Goal: Task Accomplishment & Management: Manage account settings

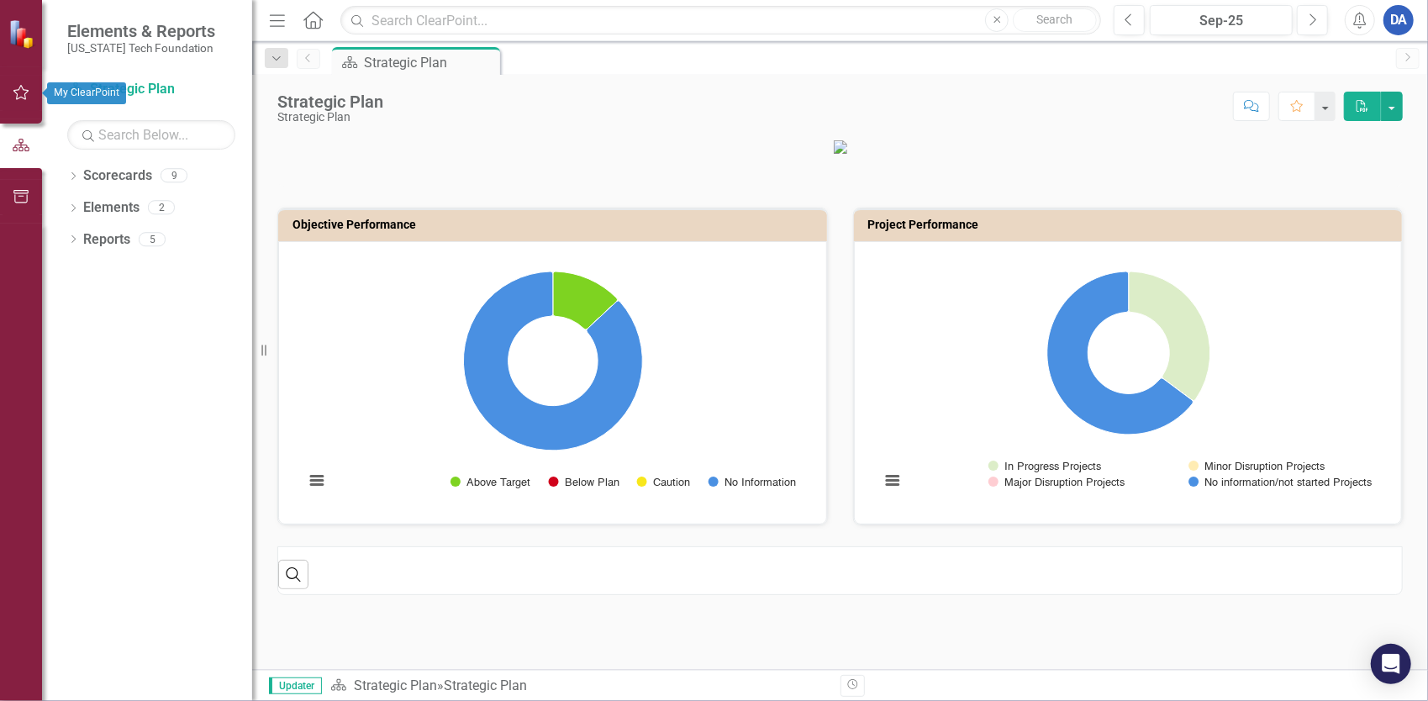
click at [15, 94] on icon "button" at bounding box center [22, 92] width 18 height 13
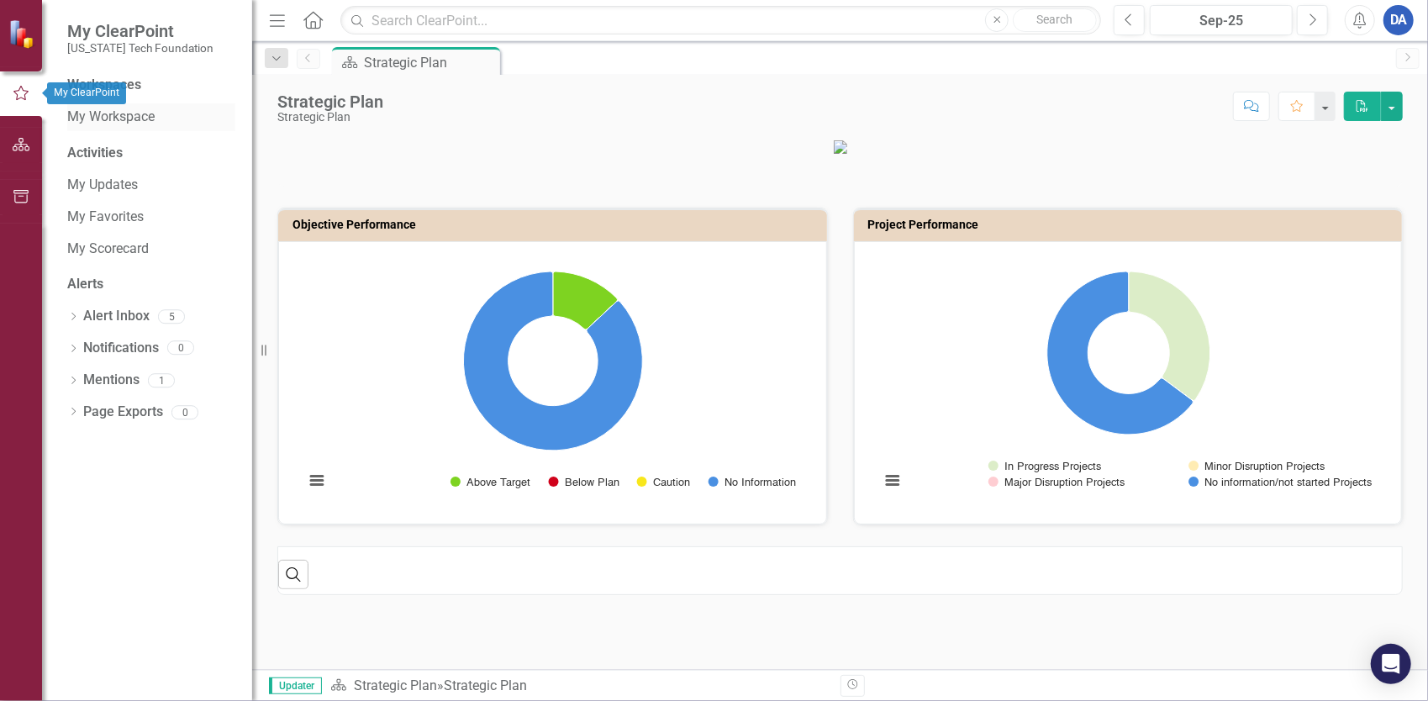
click at [97, 119] on link "My Workspace" at bounding box center [151, 117] width 168 height 19
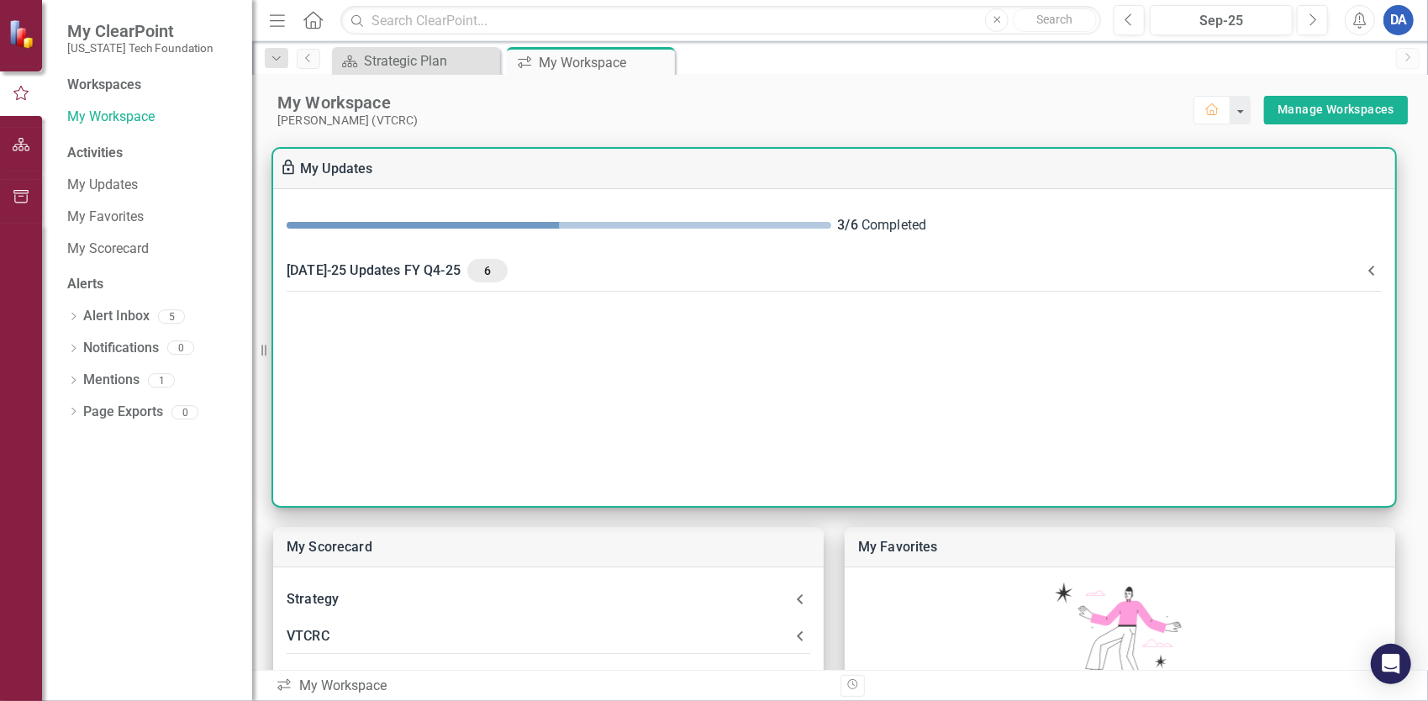
click at [403, 264] on div "[DATE]-25 Updates FY Q4-25 6" at bounding box center [824, 271] width 1075 height 24
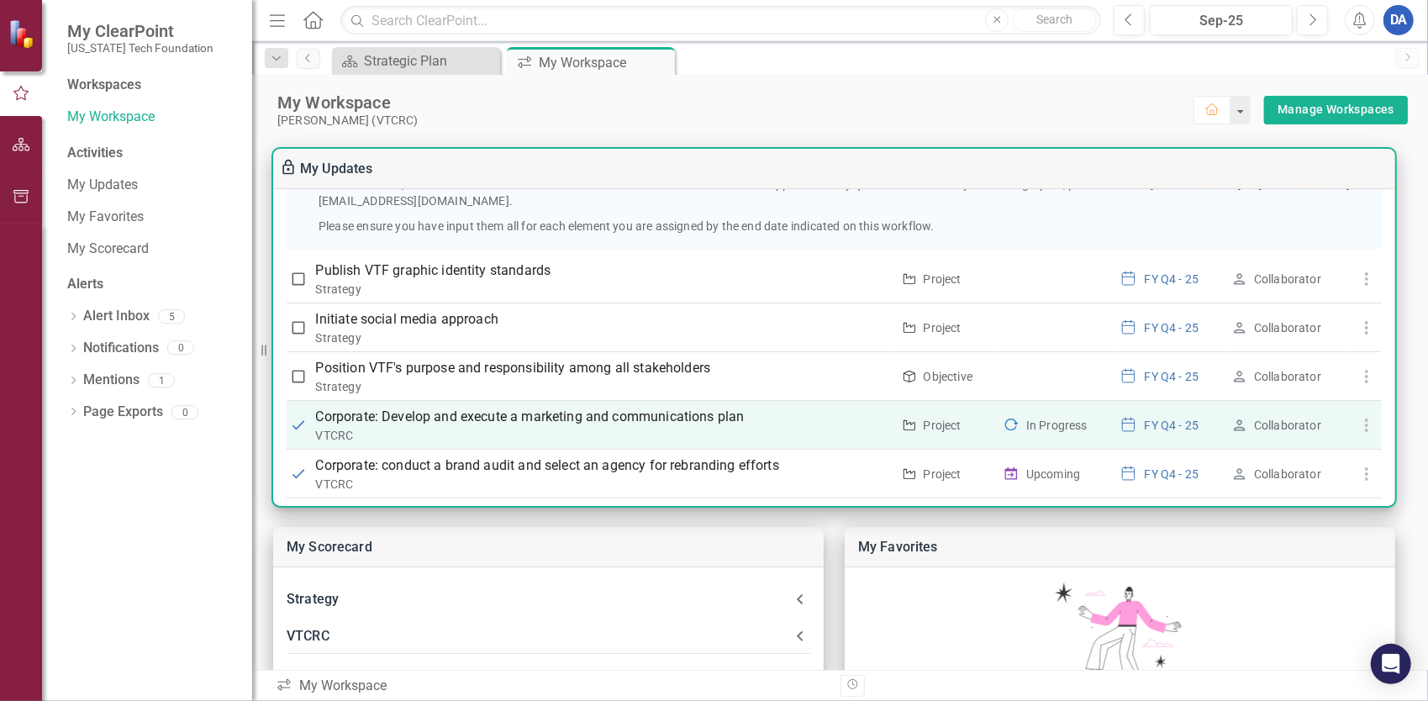
scroll to position [370, 0]
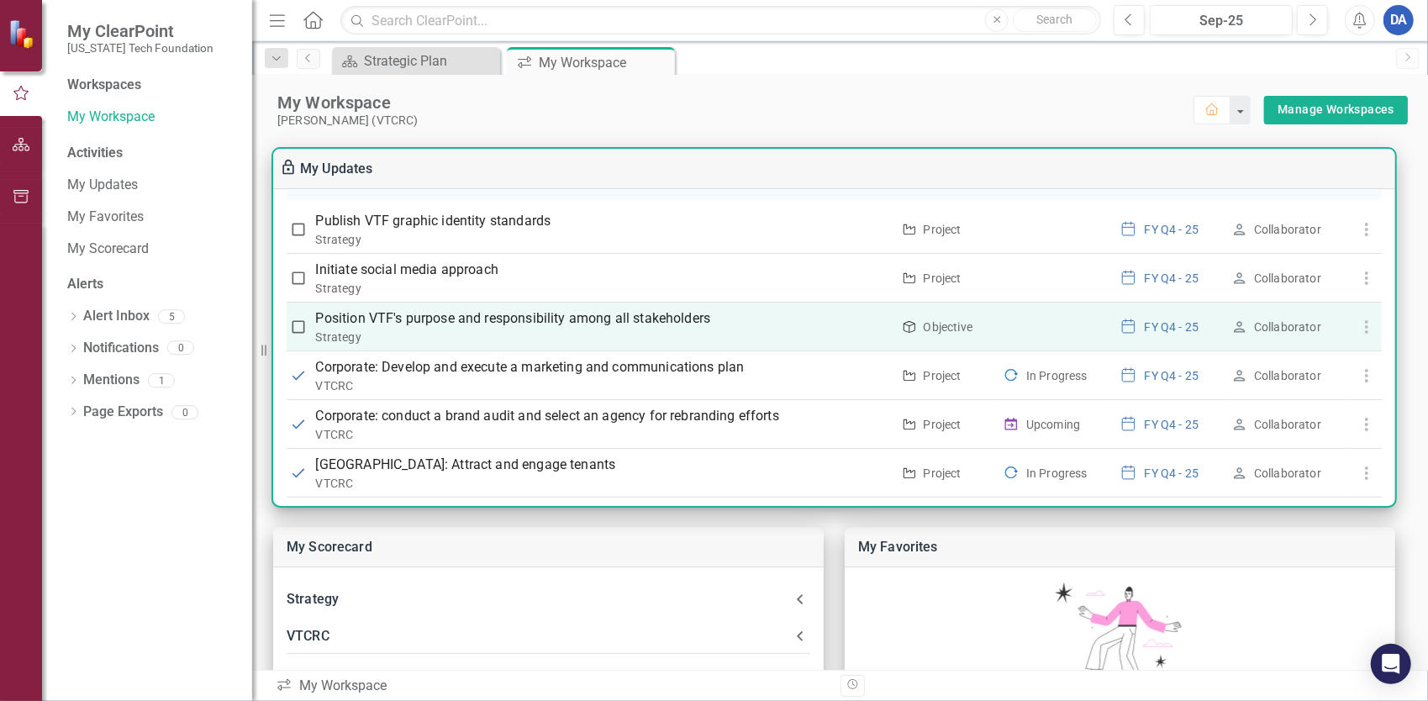
click at [608, 308] on p "Position VTF's purpose and responsibility among all stakeholders" at bounding box center [603, 318] width 575 height 20
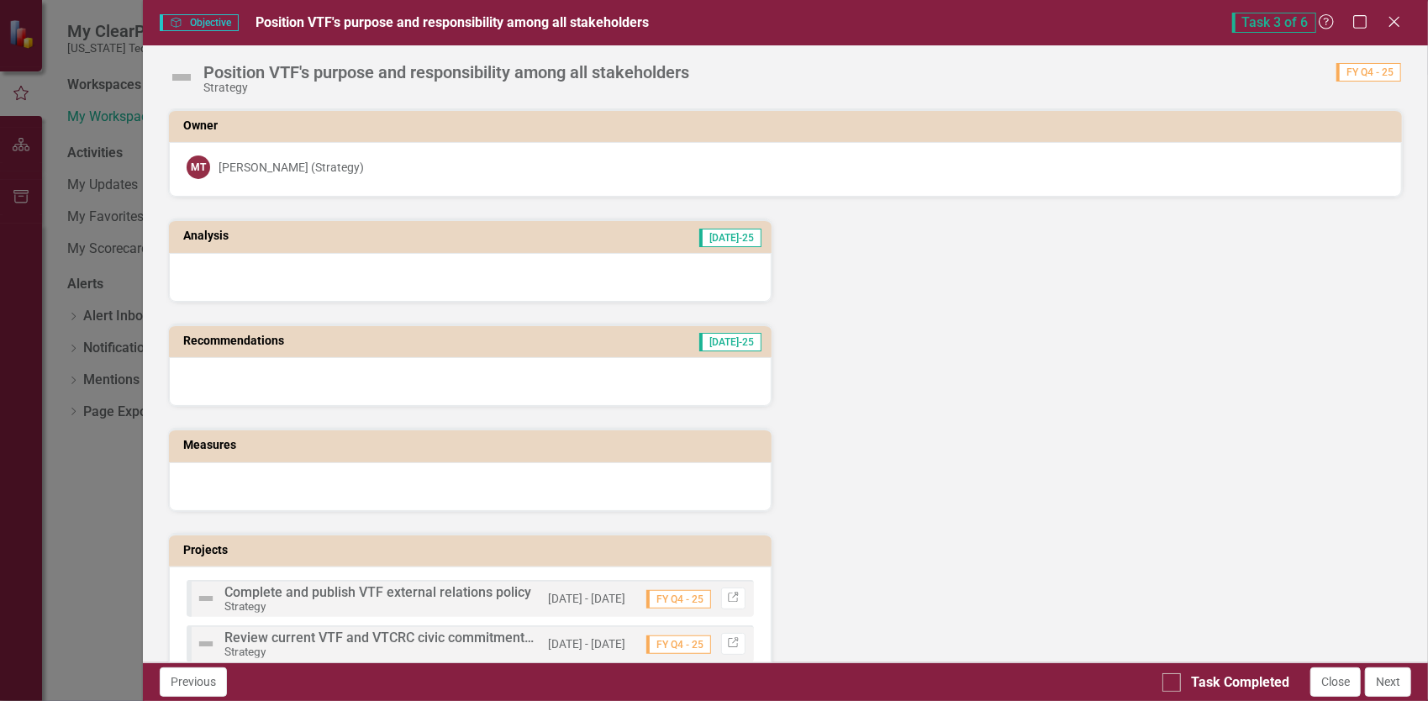
click at [59, 445] on div "Objective Objective Position VTF's purpose and responsibility among all stakeho…" at bounding box center [714, 350] width 1428 height 701
click at [1398, 20] on icon "Close" at bounding box center [1393, 21] width 21 height 16
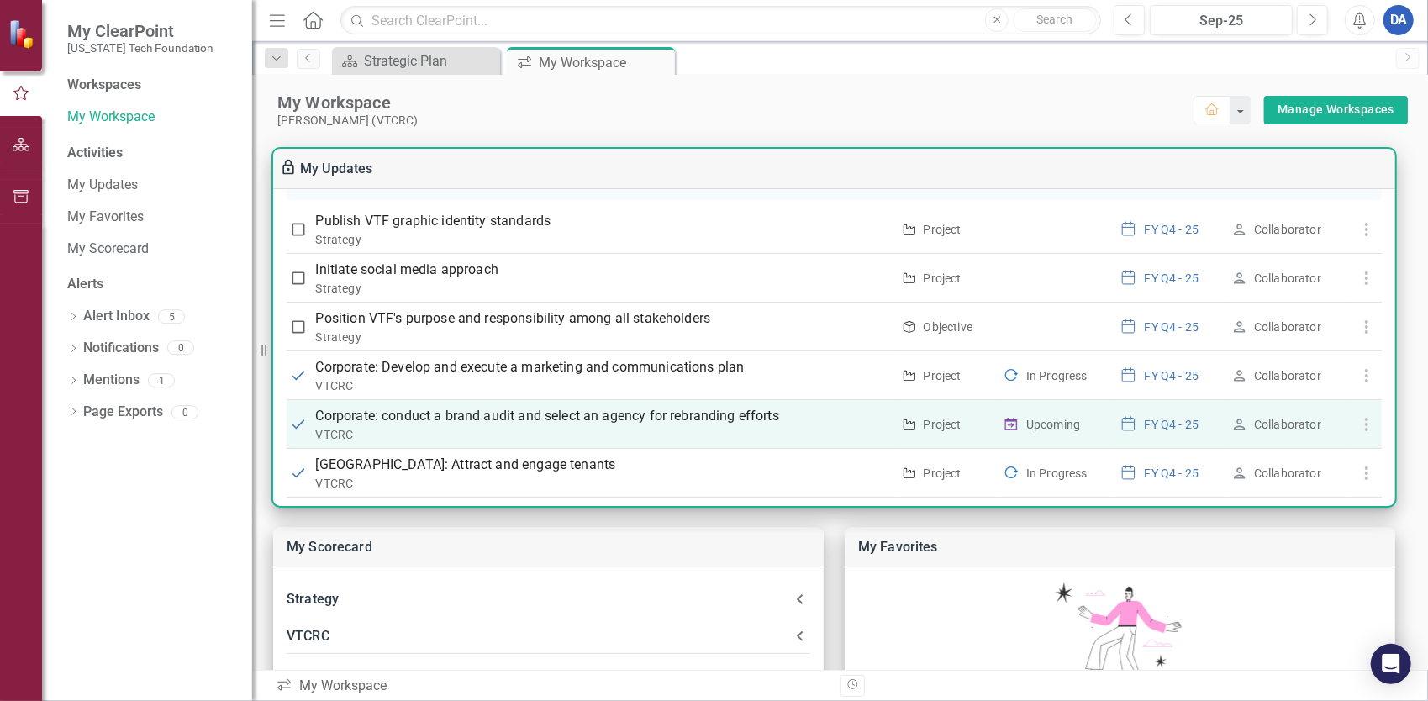
click at [1234, 416] on icon at bounding box center [1238, 424] width 17 height 17
click at [652, 406] on p "Corporate: conduct a brand audit and select an agency for rebranding efforts" at bounding box center [603, 416] width 575 height 20
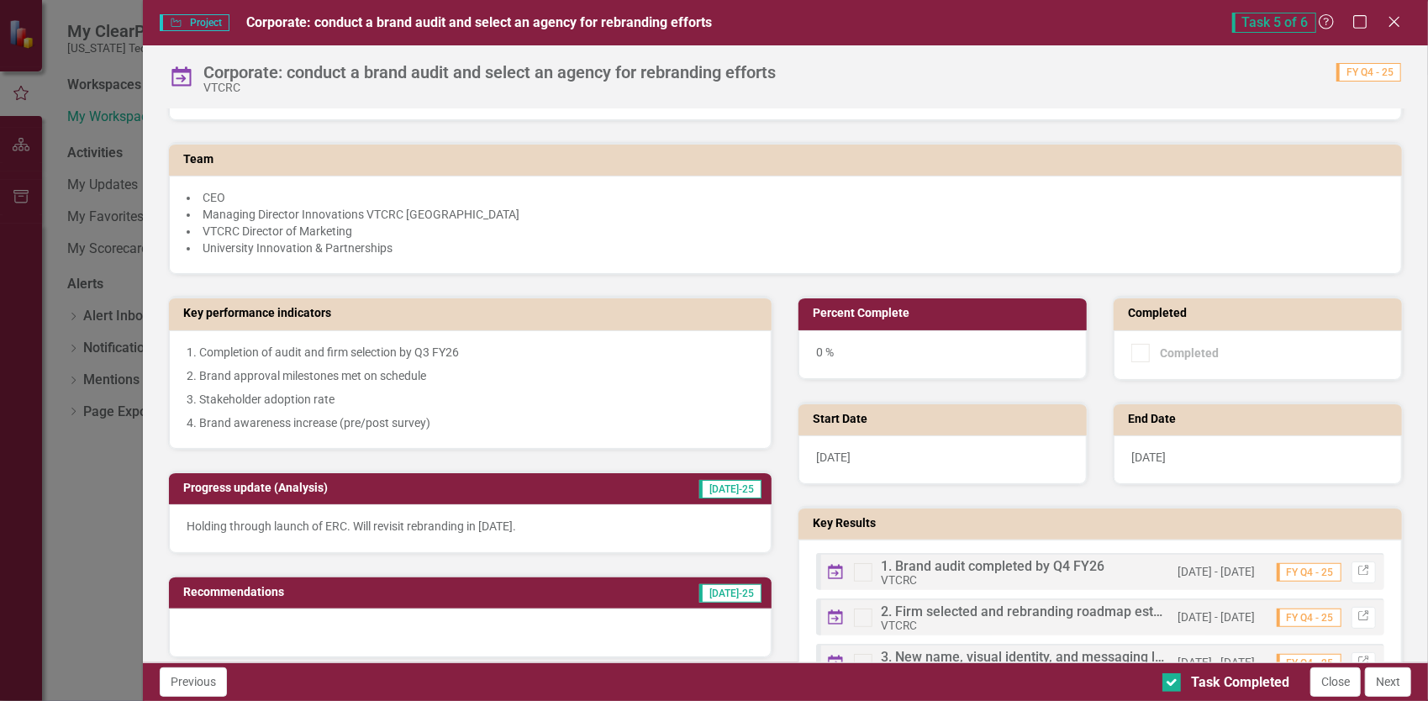
scroll to position [336, 0]
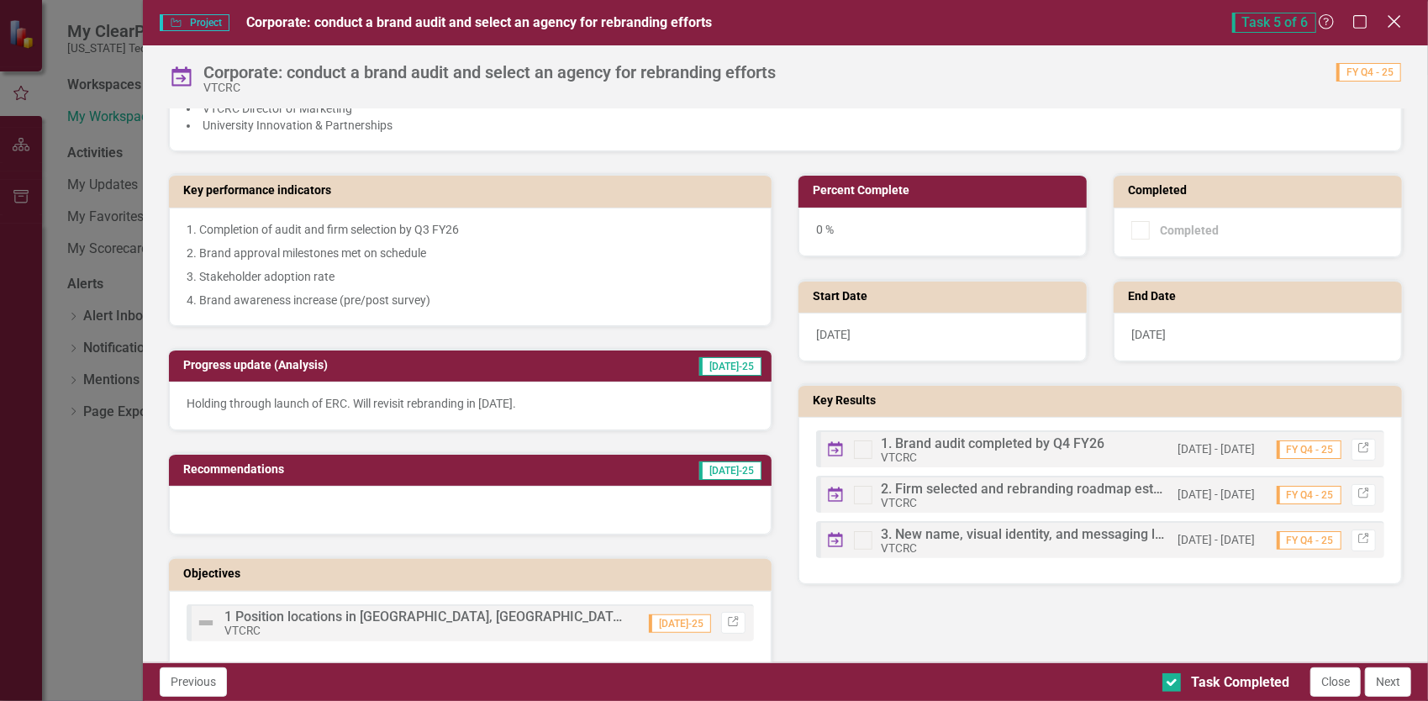
click at [1395, 21] on icon at bounding box center [1394, 21] width 13 height 13
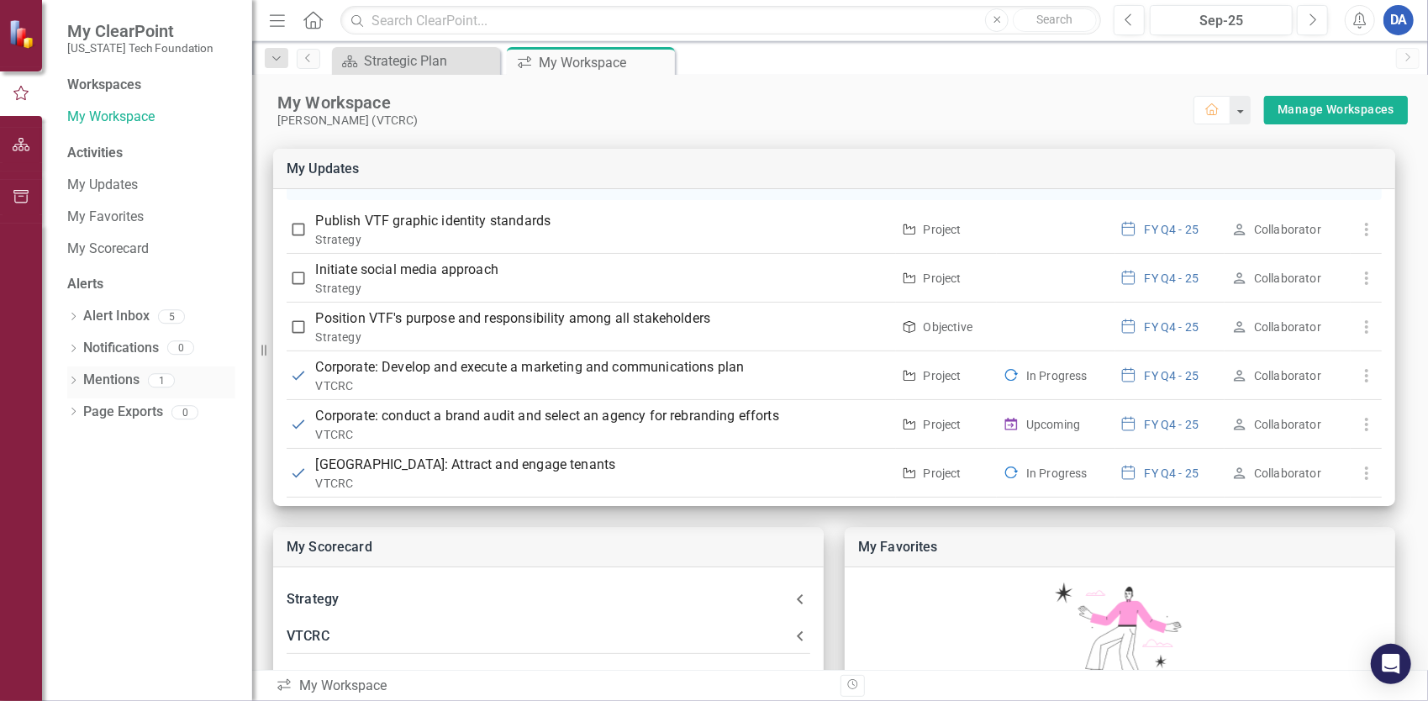
click at [123, 384] on link "Mentions" at bounding box center [111, 380] width 56 height 19
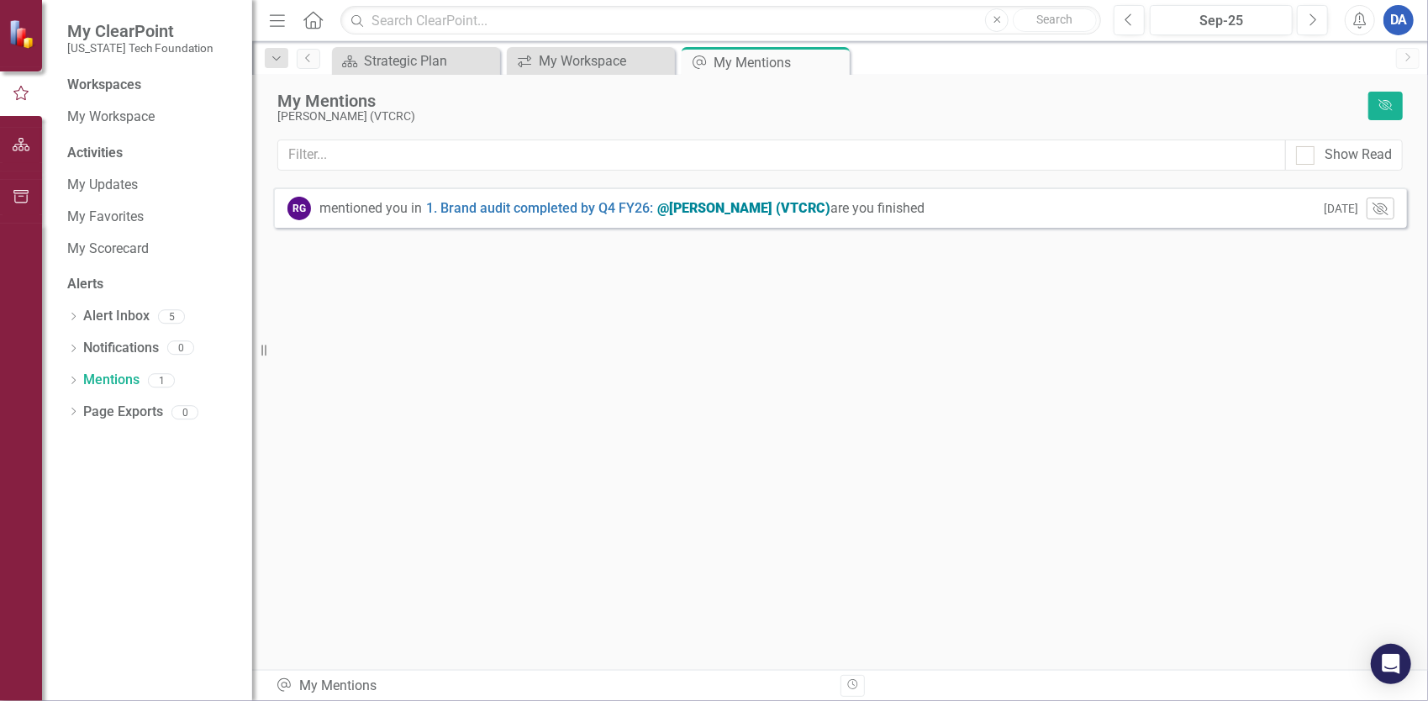
click at [714, 210] on div "@[PERSON_NAME] (VTCRC)" at bounding box center [743, 208] width 173 height 16
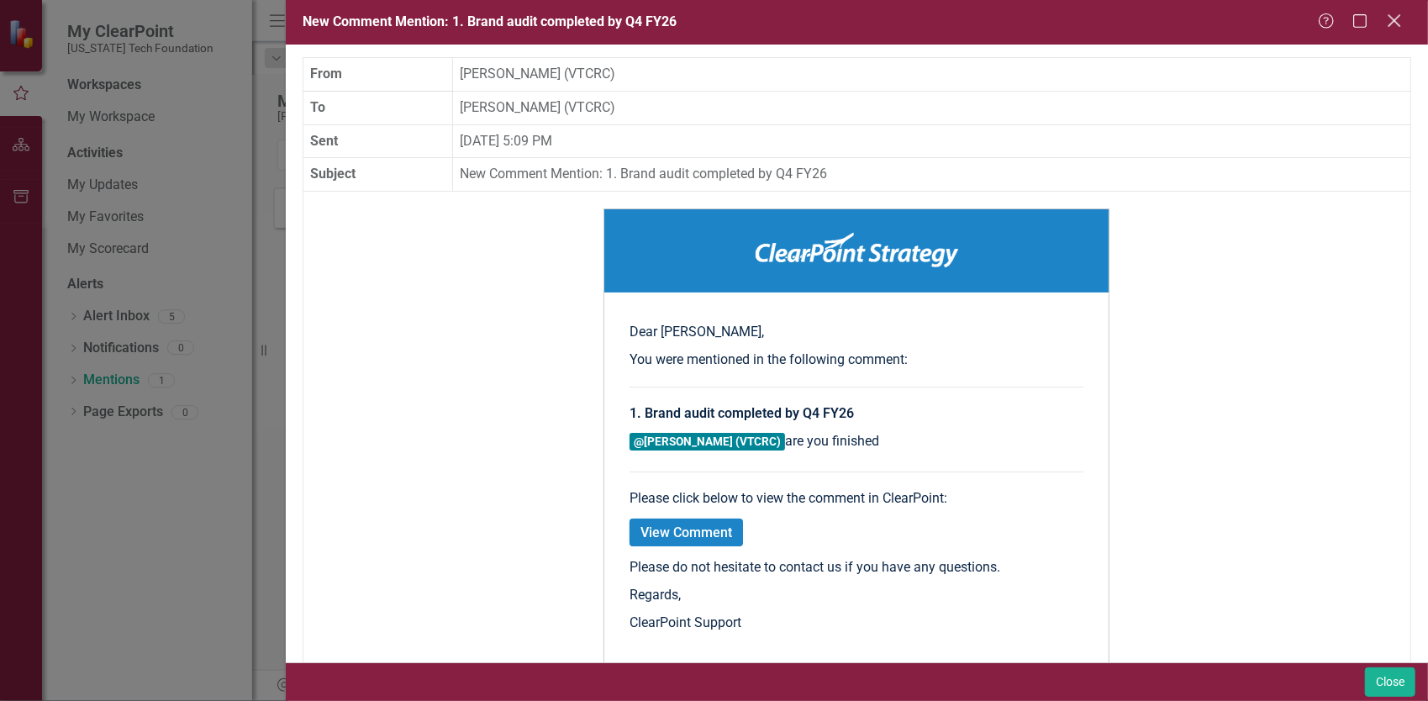
click at [1396, 20] on icon at bounding box center [1394, 20] width 13 height 13
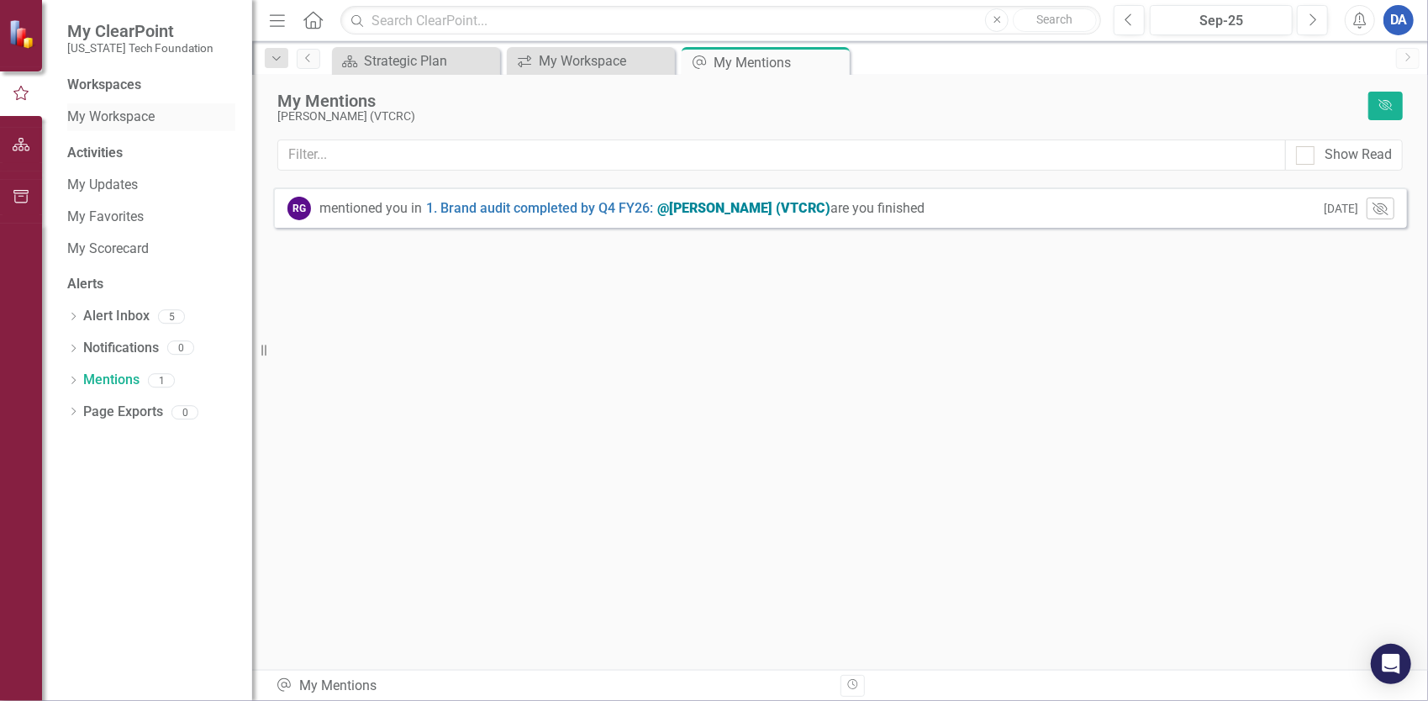
click at [109, 121] on link "My Workspace" at bounding box center [151, 117] width 168 height 19
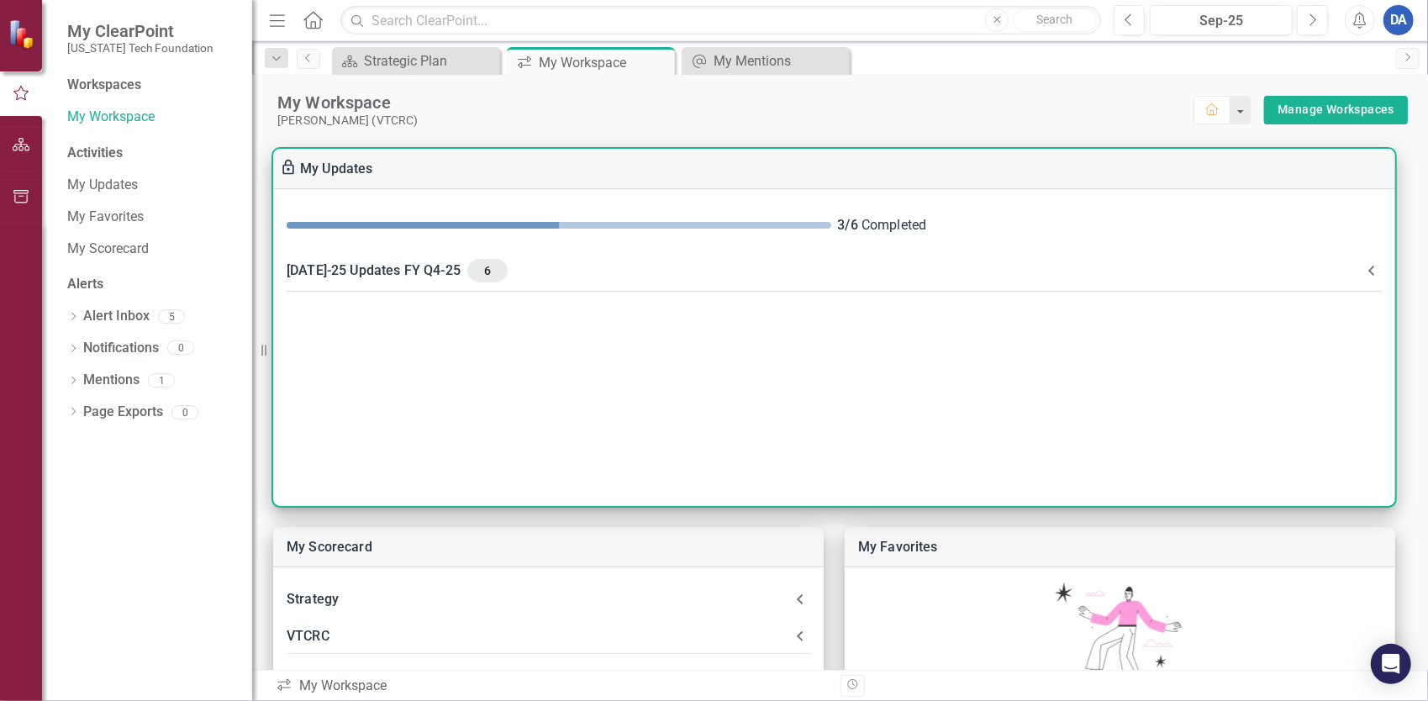
click at [400, 272] on div "[DATE]-25 Updates FY Q4-25 6" at bounding box center [824, 271] width 1075 height 24
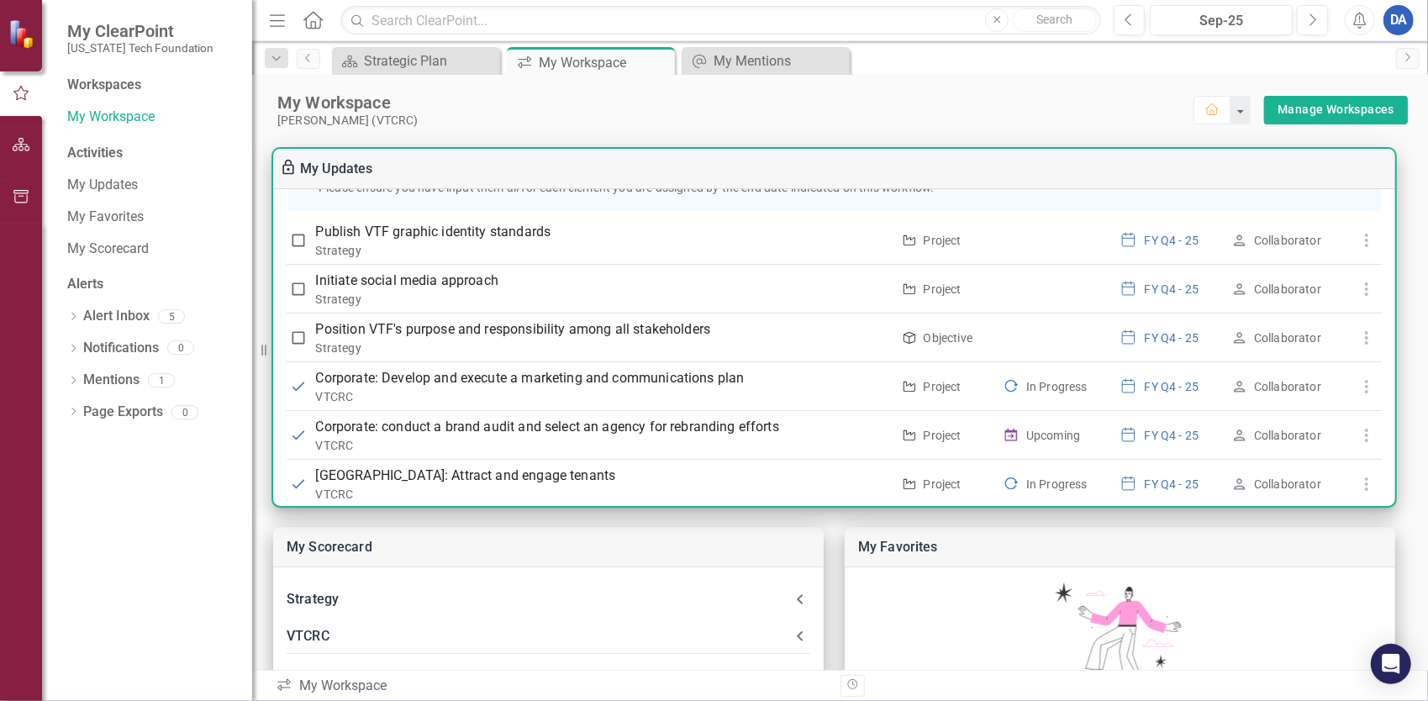
scroll to position [370, 0]
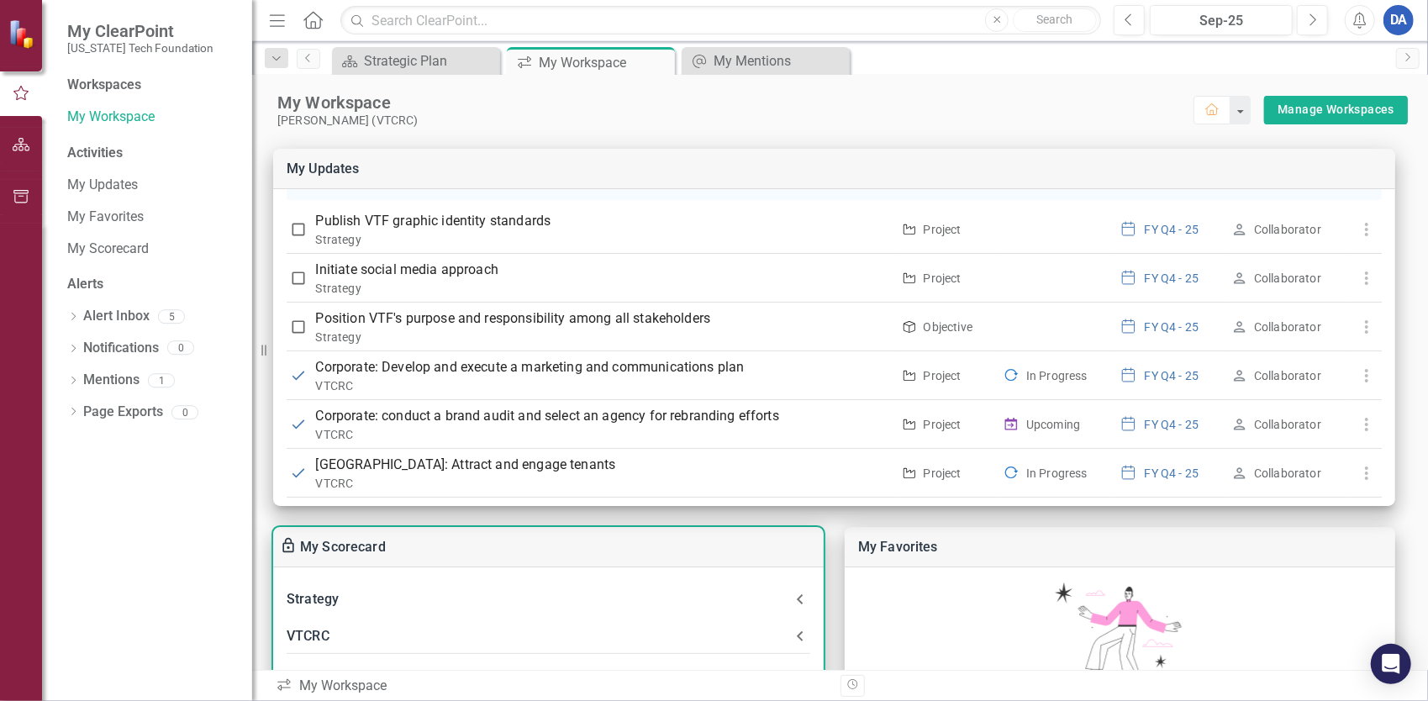
click at [388, 637] on div "VTCRC" at bounding box center [538, 636] width 503 height 24
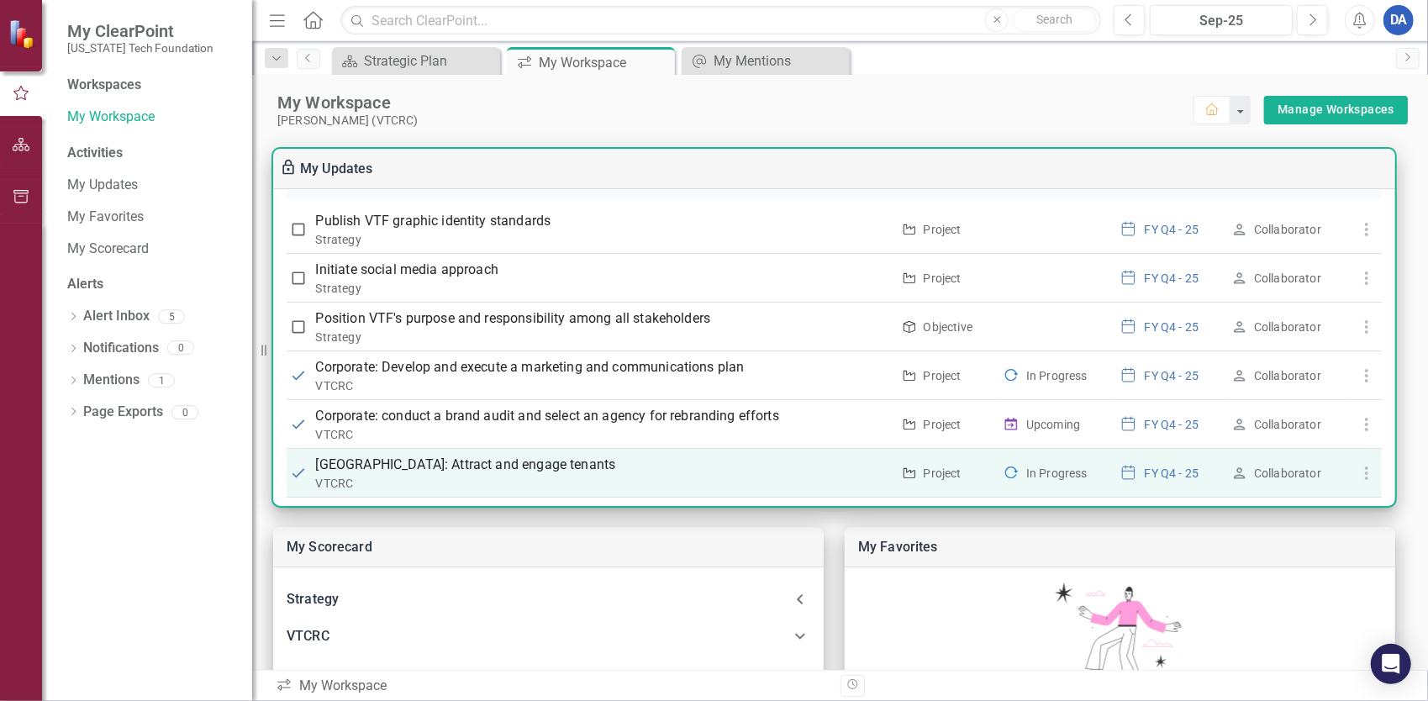
scroll to position [252, 0]
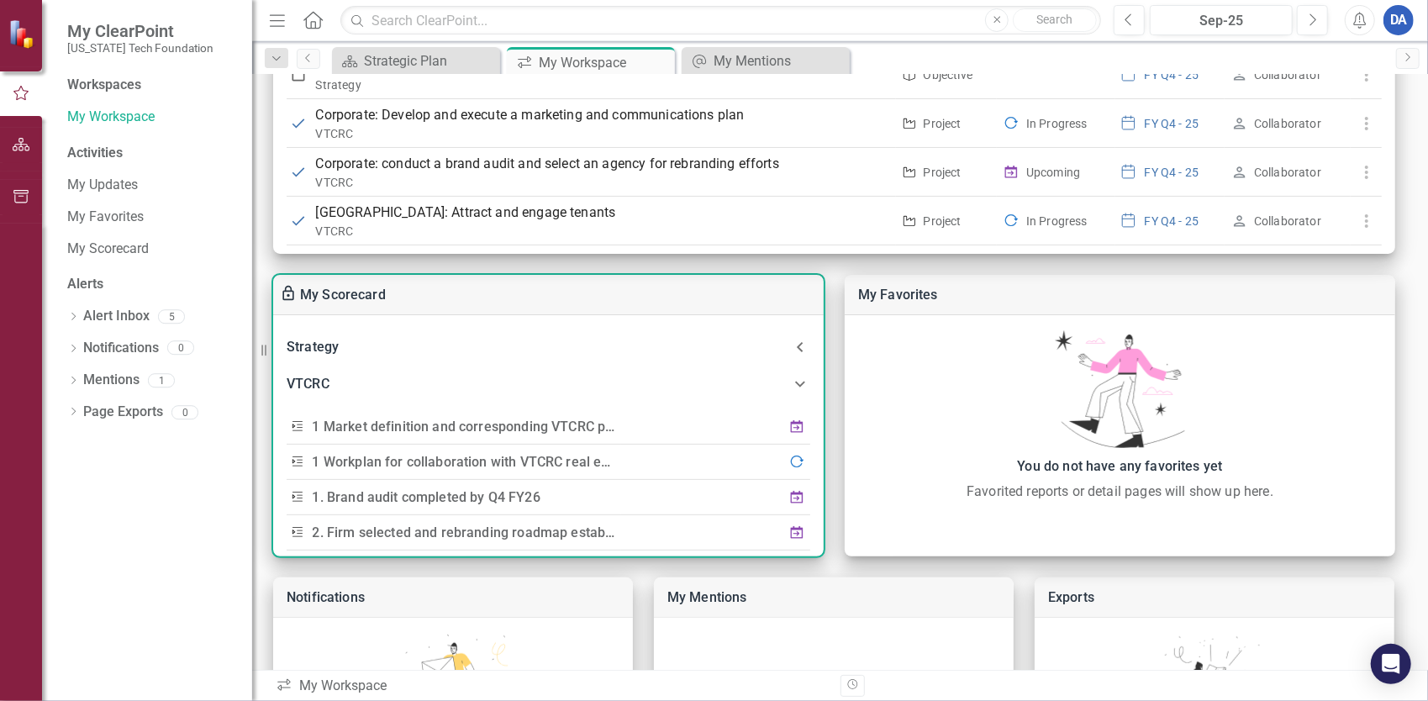
click at [432, 427] on link "1 Market definition and corresponding VTCRC positioning" at bounding box center [489, 427] width 353 height 16
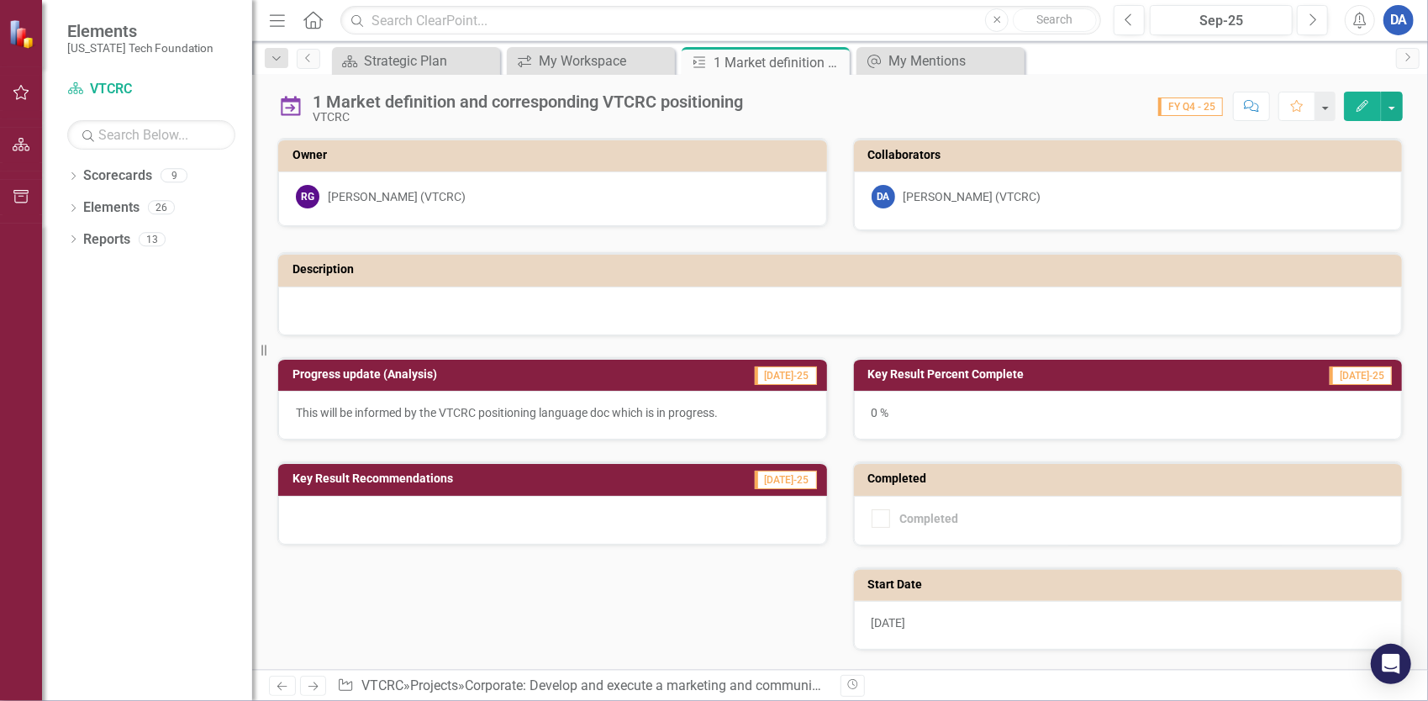
click at [1367, 102] on icon "Edit" at bounding box center [1362, 106] width 15 height 12
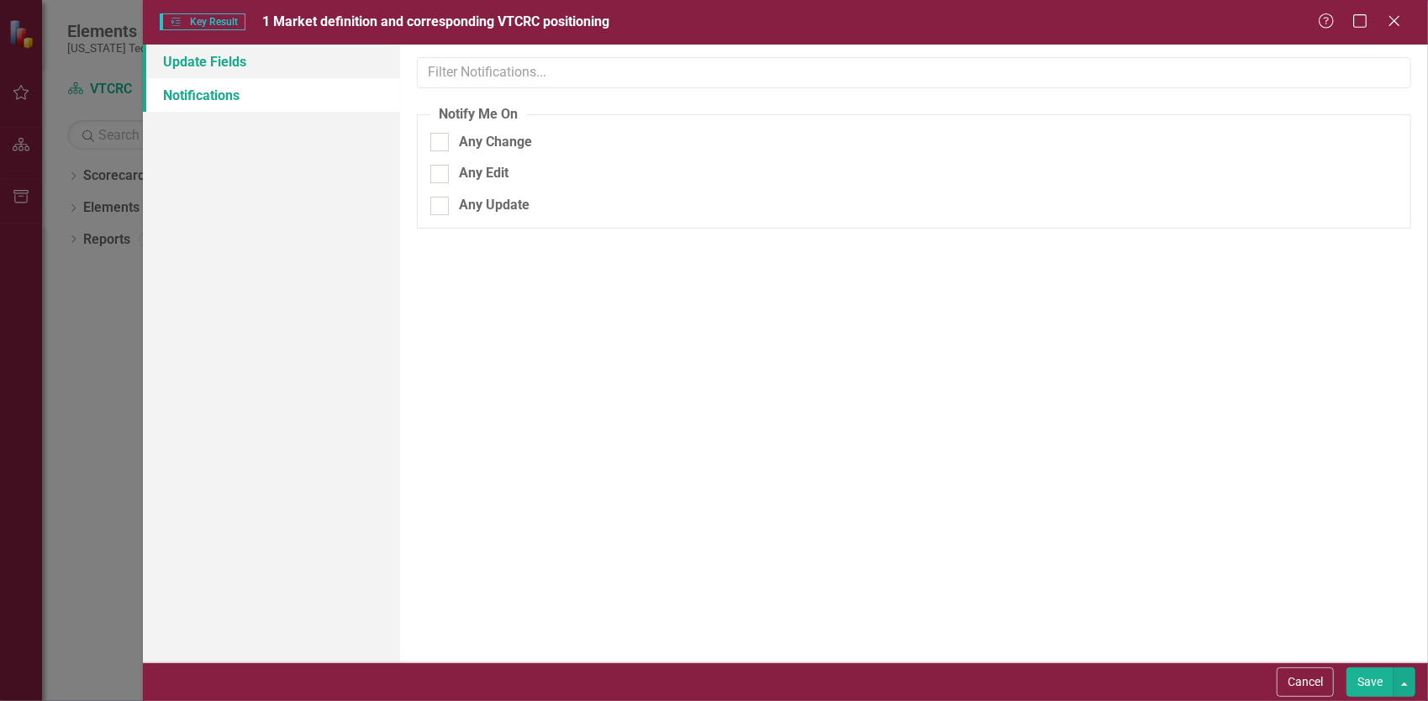
click at [231, 68] on link "Update Fields" at bounding box center [271, 62] width 257 height 34
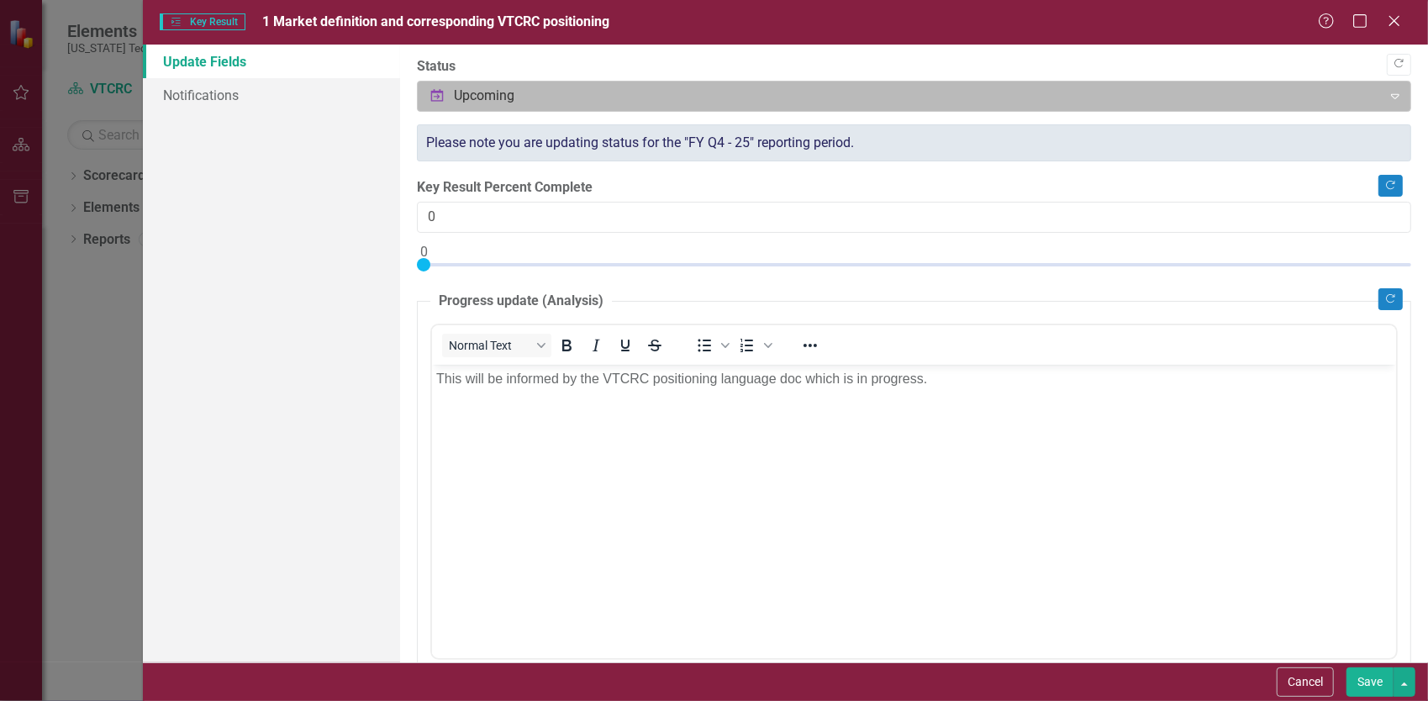
click at [519, 92] on div at bounding box center [900, 96] width 943 height 23
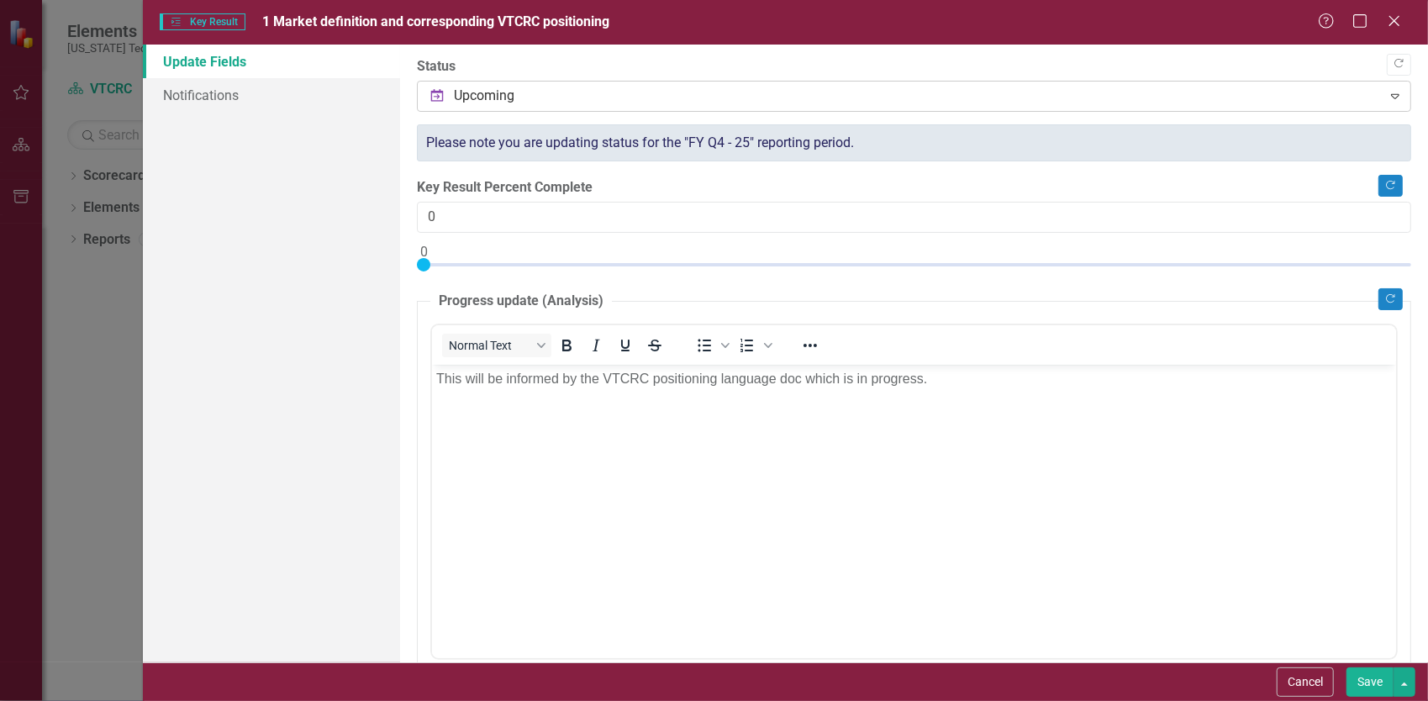
click at [519, 92] on div at bounding box center [900, 96] width 943 height 23
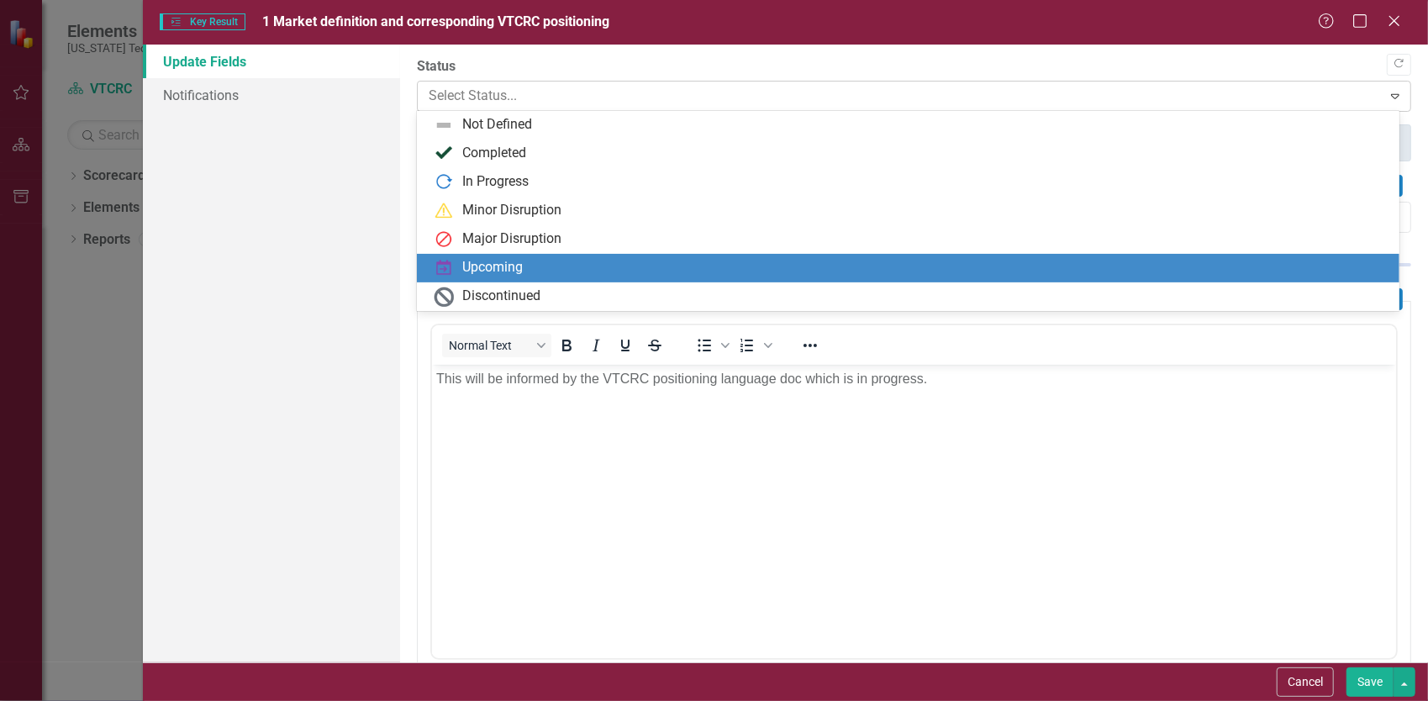
click at [519, 92] on div at bounding box center [900, 96] width 943 height 23
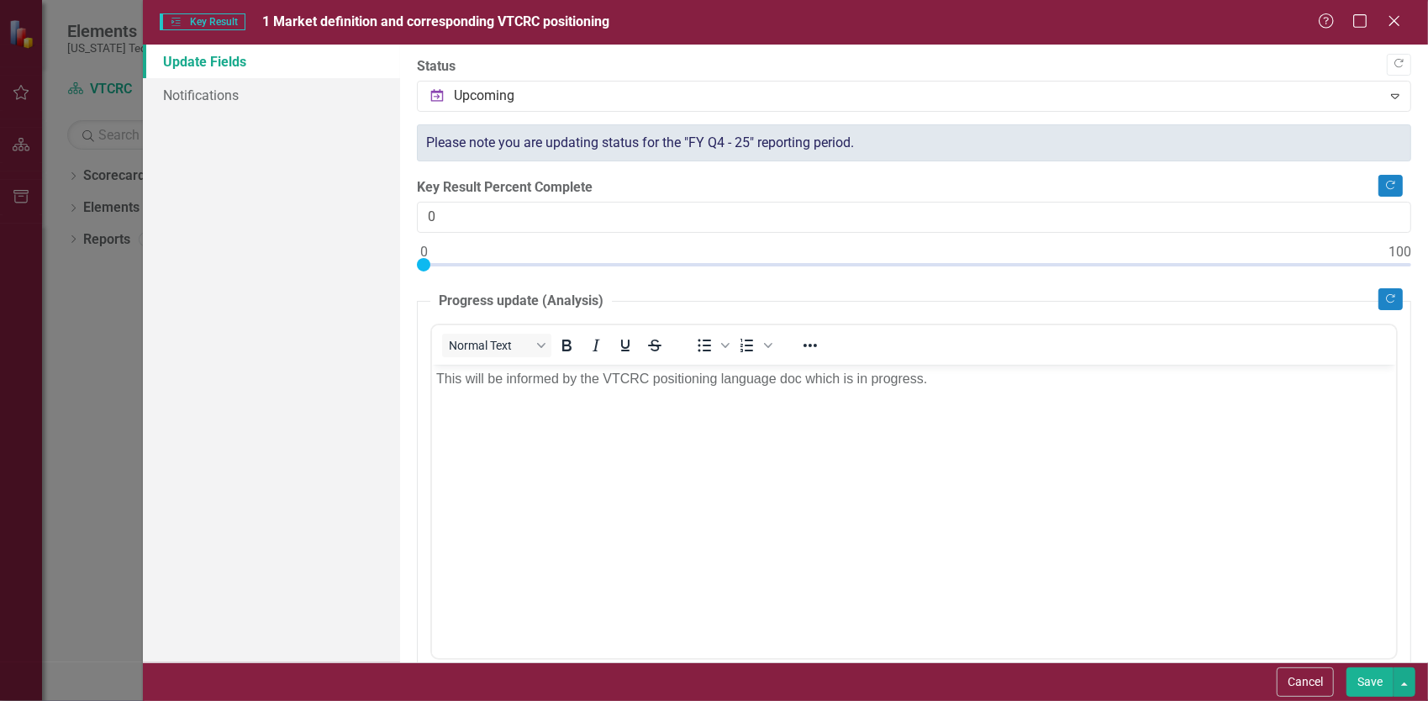
click at [329, 312] on div "Update Fields Notifications" at bounding box center [271, 354] width 257 height 618
click at [1395, 22] on icon at bounding box center [1394, 20] width 13 height 13
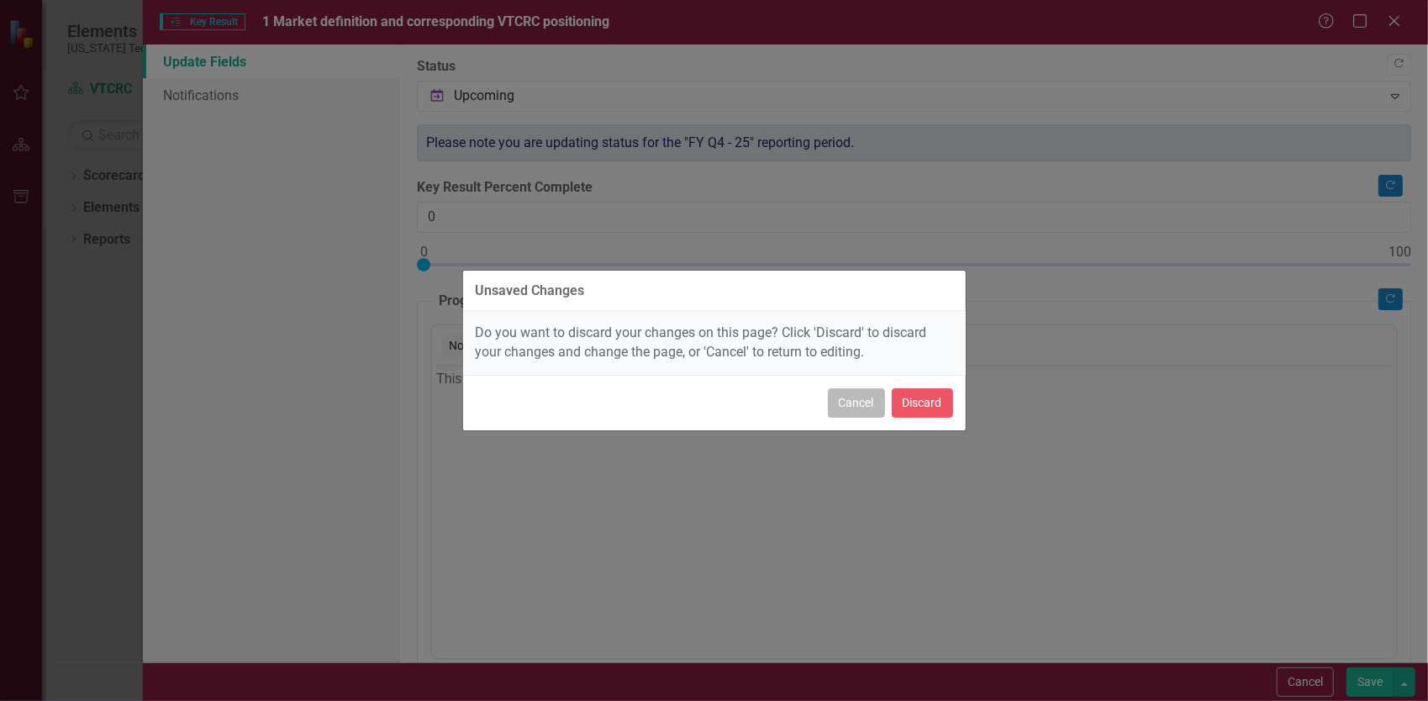
click at [866, 406] on button "Cancel" at bounding box center [856, 402] width 57 height 29
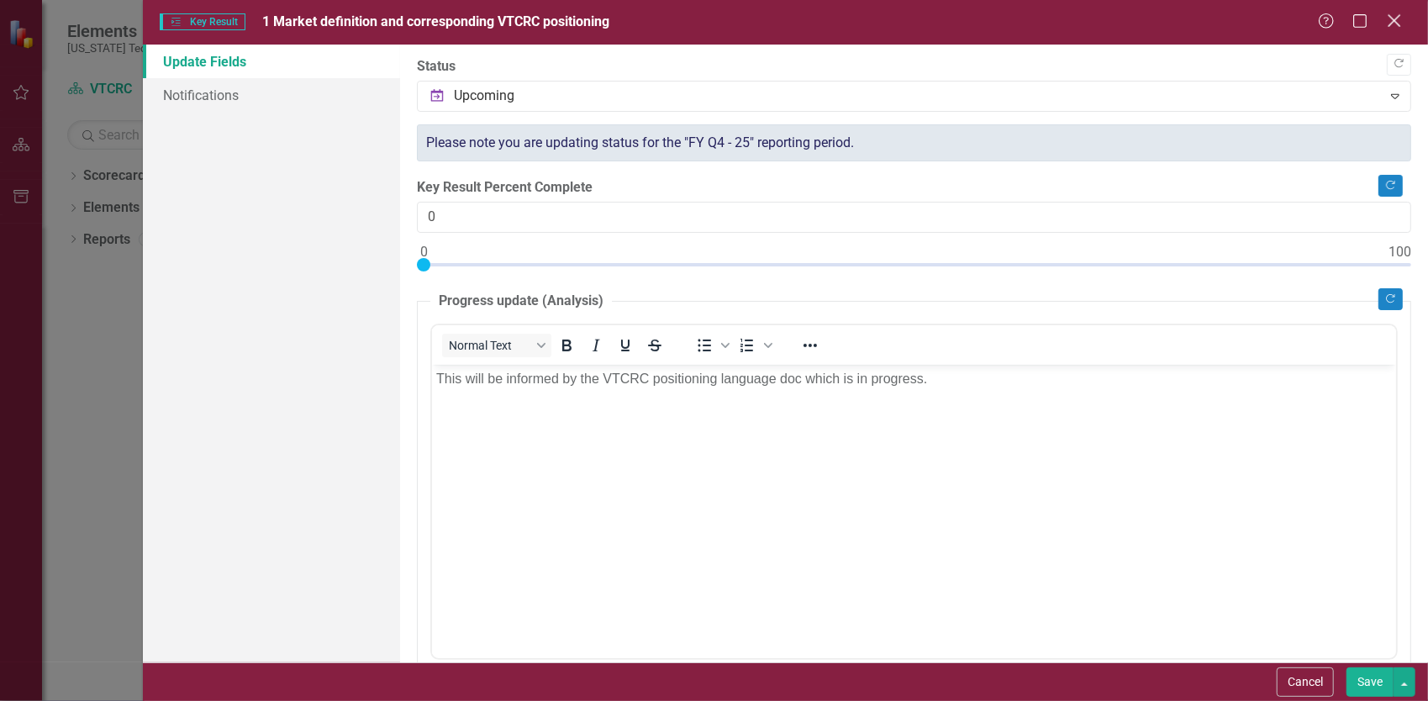
click at [1392, 25] on icon "Close" at bounding box center [1393, 21] width 21 height 16
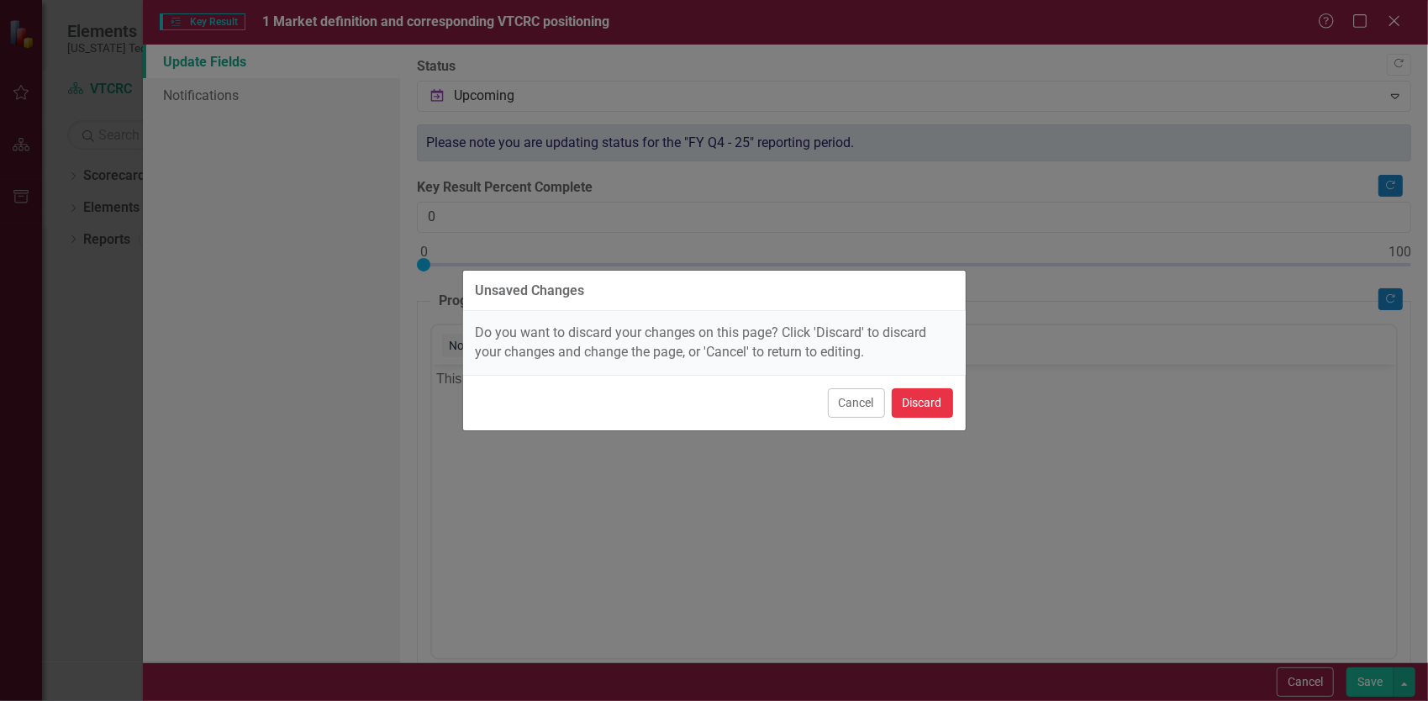
click at [941, 408] on button "Discard" at bounding box center [922, 402] width 61 height 29
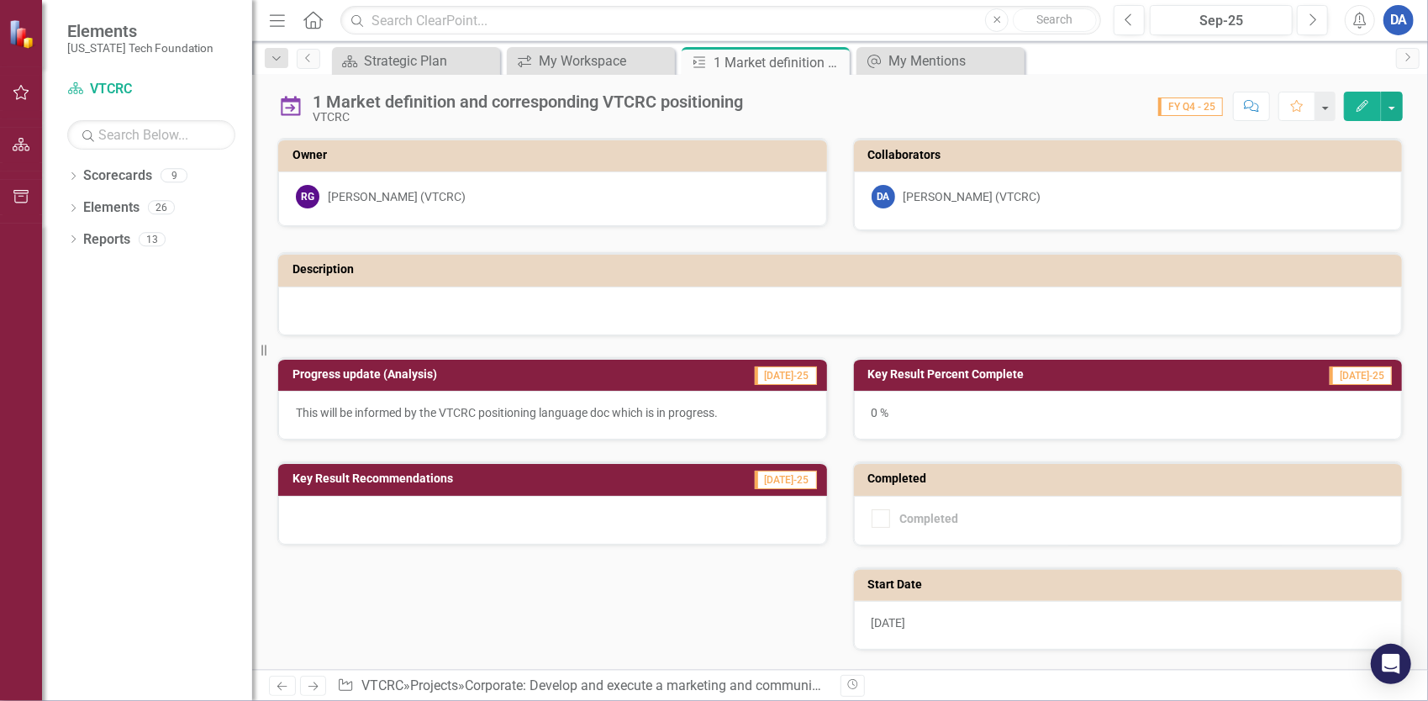
click at [32, 97] on button "button" at bounding box center [22, 93] width 38 height 35
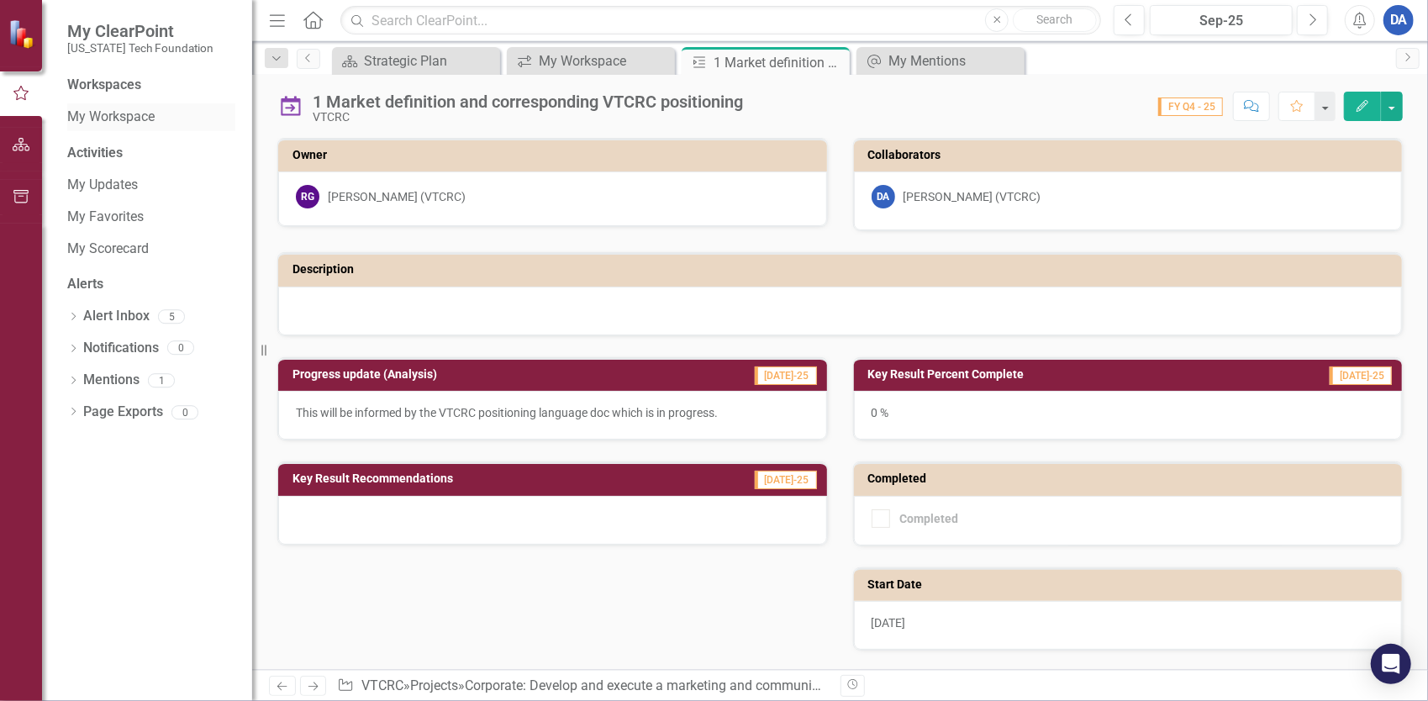
click at [106, 119] on link "My Workspace" at bounding box center [151, 117] width 168 height 19
